Goal: Task Accomplishment & Management: Use online tool/utility

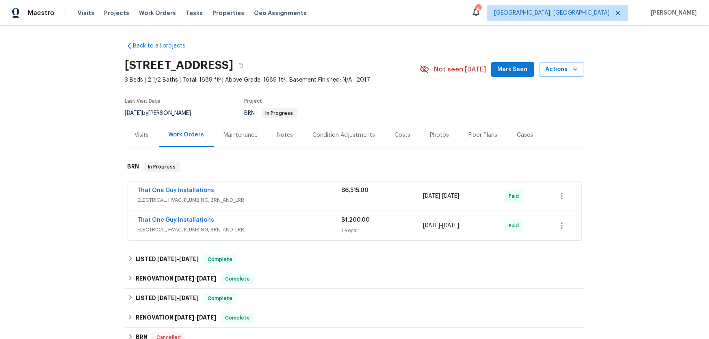
click at [233, 133] on div "Maintenance" at bounding box center [241, 135] width 34 height 8
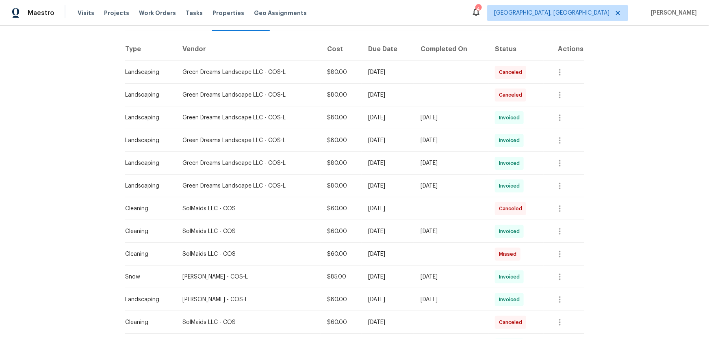
scroll to position [147, 0]
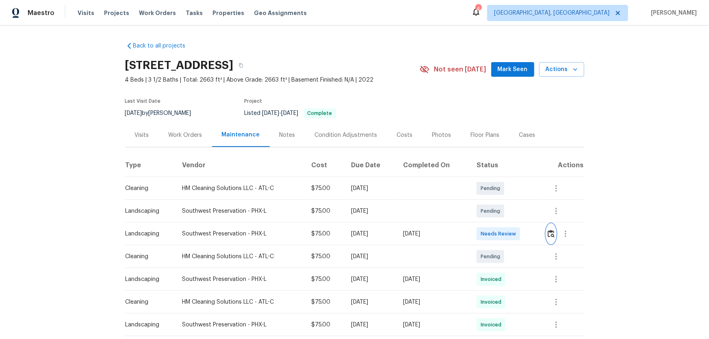
click at [552, 231] on img "button" at bounding box center [551, 234] width 7 height 8
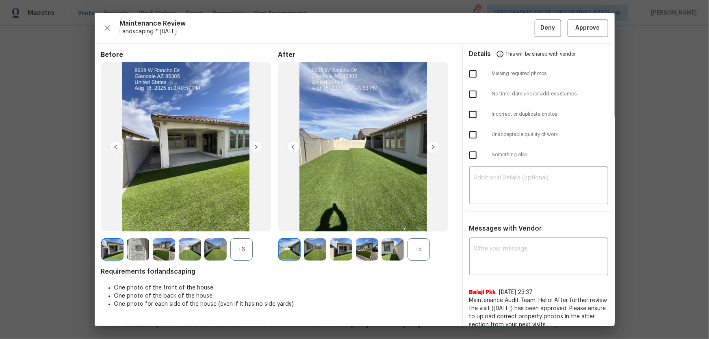
click at [427, 239] on div "+5" at bounding box center [366, 249] width 177 height 22
click at [418, 247] on div "+5" at bounding box center [418, 249] width 22 height 22
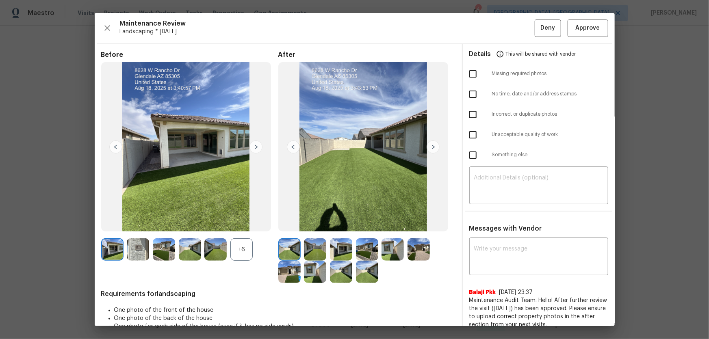
click at [249, 253] on div "+6" at bounding box center [241, 249] width 22 height 22
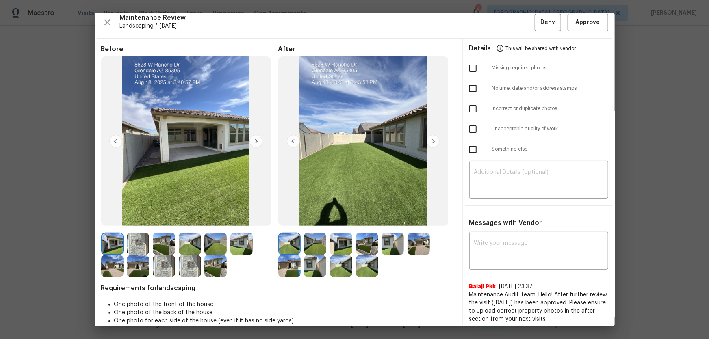
scroll to position [16, 0]
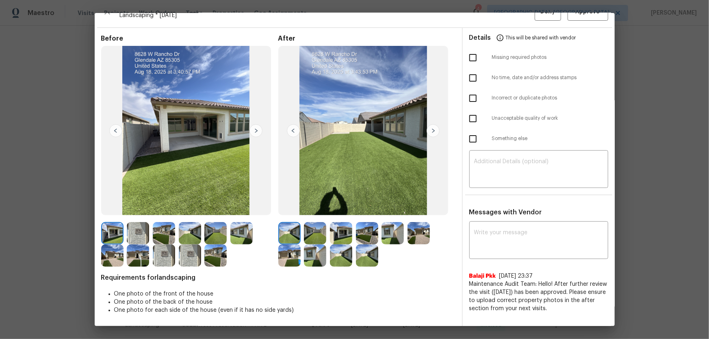
click at [319, 230] on img at bounding box center [315, 233] width 22 height 22
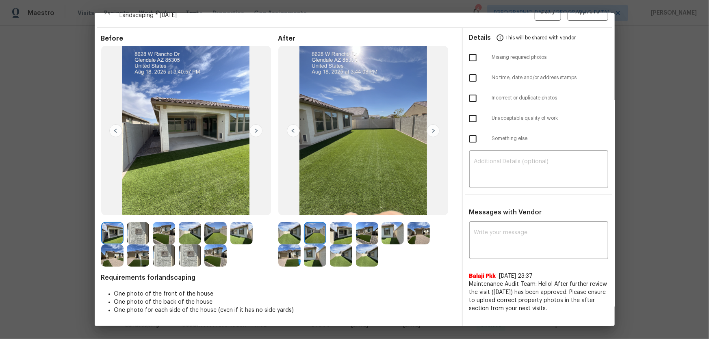
click at [340, 232] on img at bounding box center [341, 233] width 22 height 22
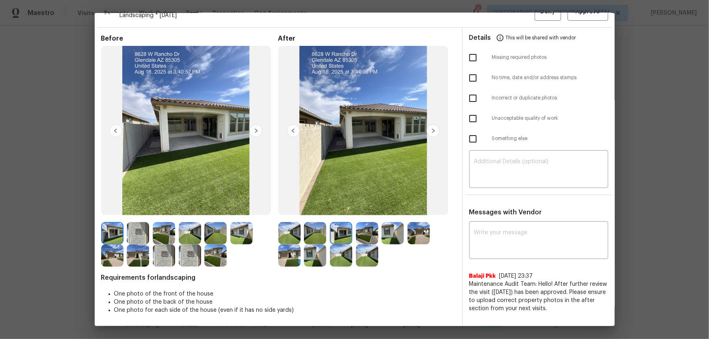
click at [372, 240] on img at bounding box center [367, 233] width 22 height 22
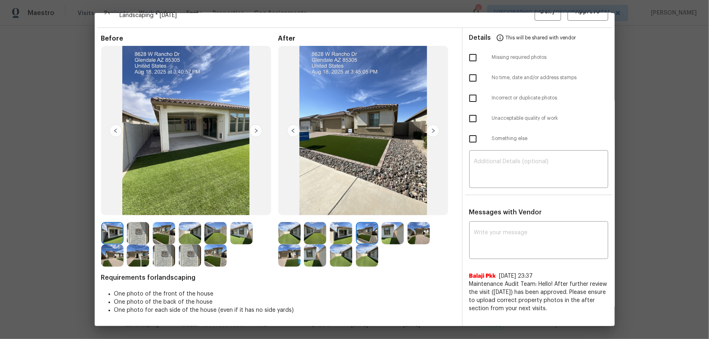
click at [399, 241] on img at bounding box center [392, 233] width 22 height 22
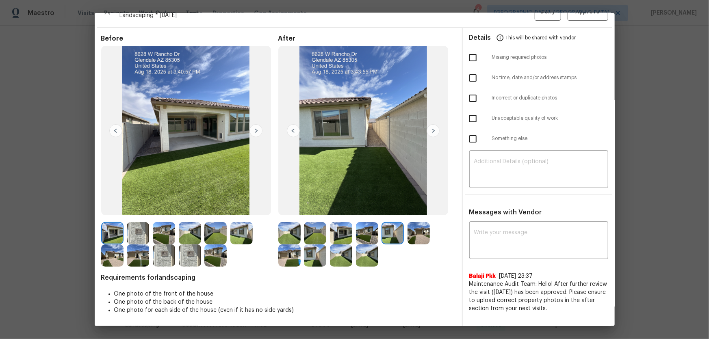
click at [425, 243] on img at bounding box center [418, 233] width 22 height 22
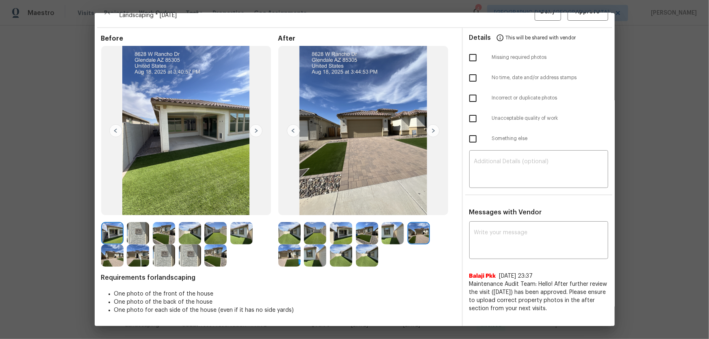
click at [293, 255] on img at bounding box center [289, 256] width 22 height 22
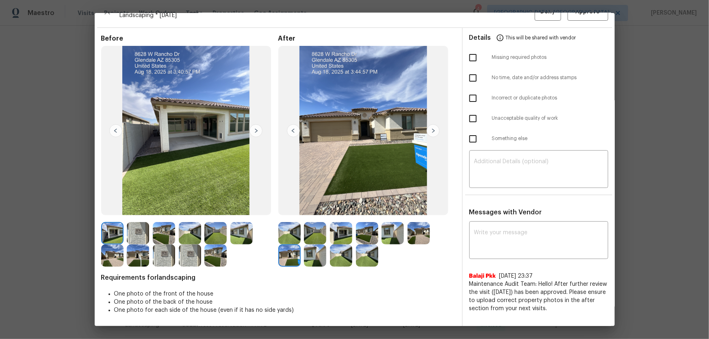
click at [311, 256] on img at bounding box center [315, 256] width 22 height 22
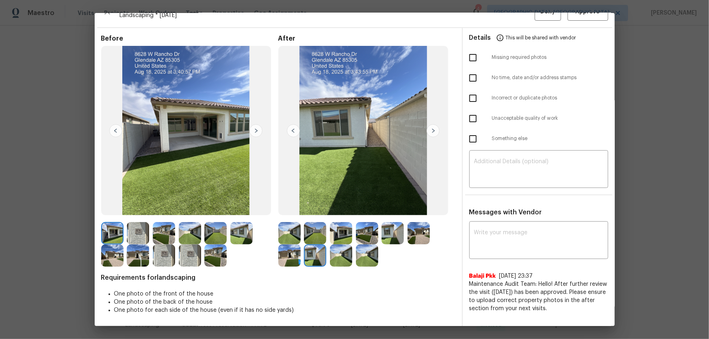
click at [342, 258] on img at bounding box center [341, 256] width 22 height 22
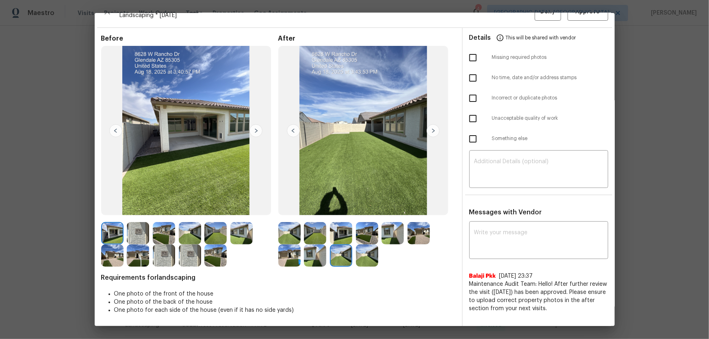
click at [365, 260] on img at bounding box center [367, 256] width 22 height 22
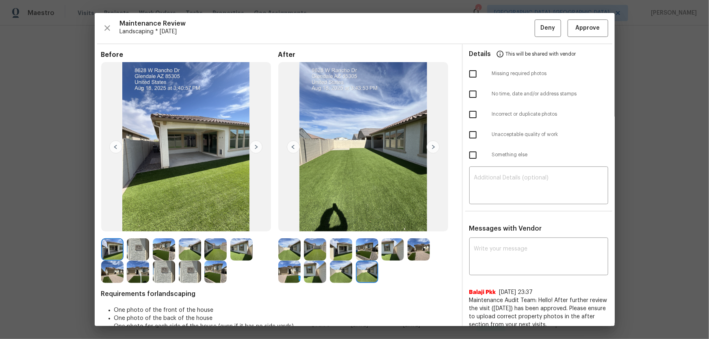
click at [166, 266] on img at bounding box center [164, 272] width 22 height 22
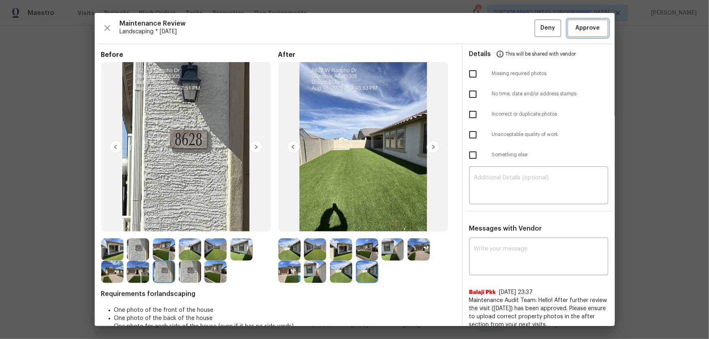
click at [599, 27] on button "Approve" at bounding box center [587, 27] width 41 height 17
